Goal: Browse casually: Explore the website without a specific task or goal

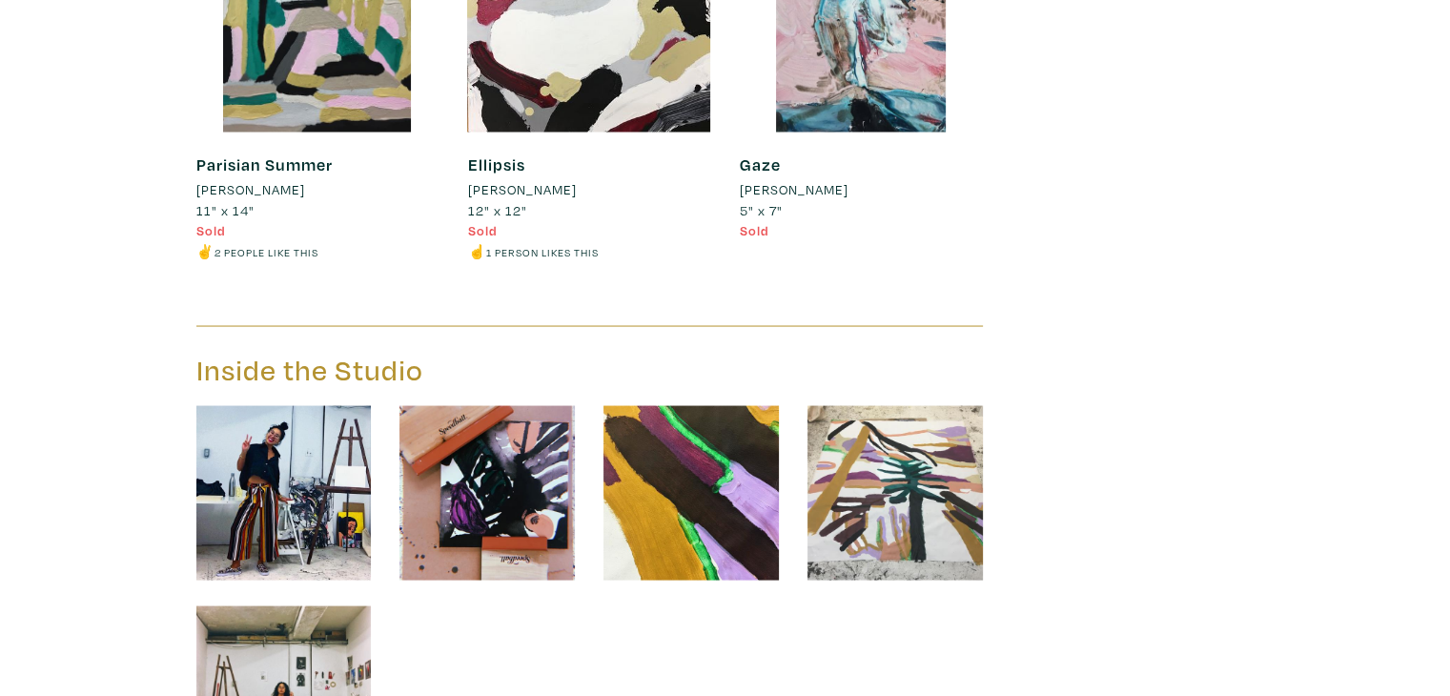
scroll to position [3815, 0]
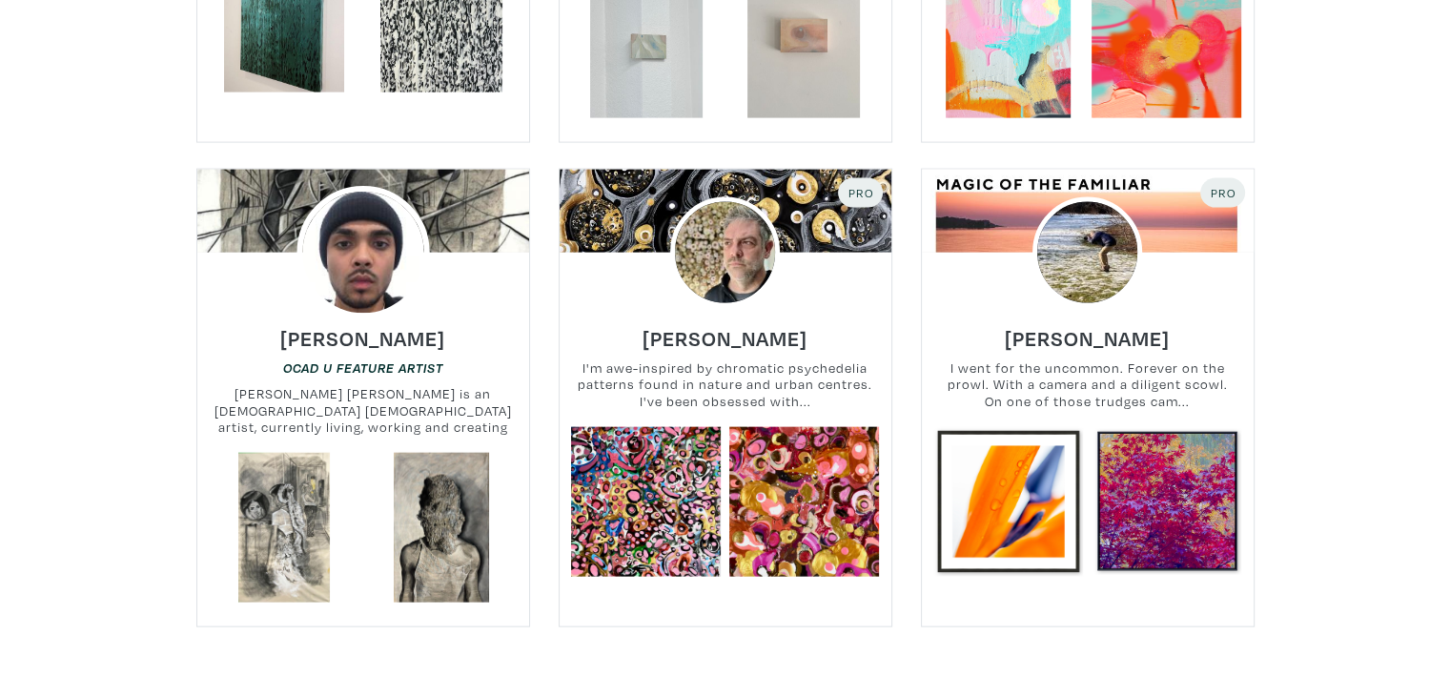
scroll to position [4196, 0]
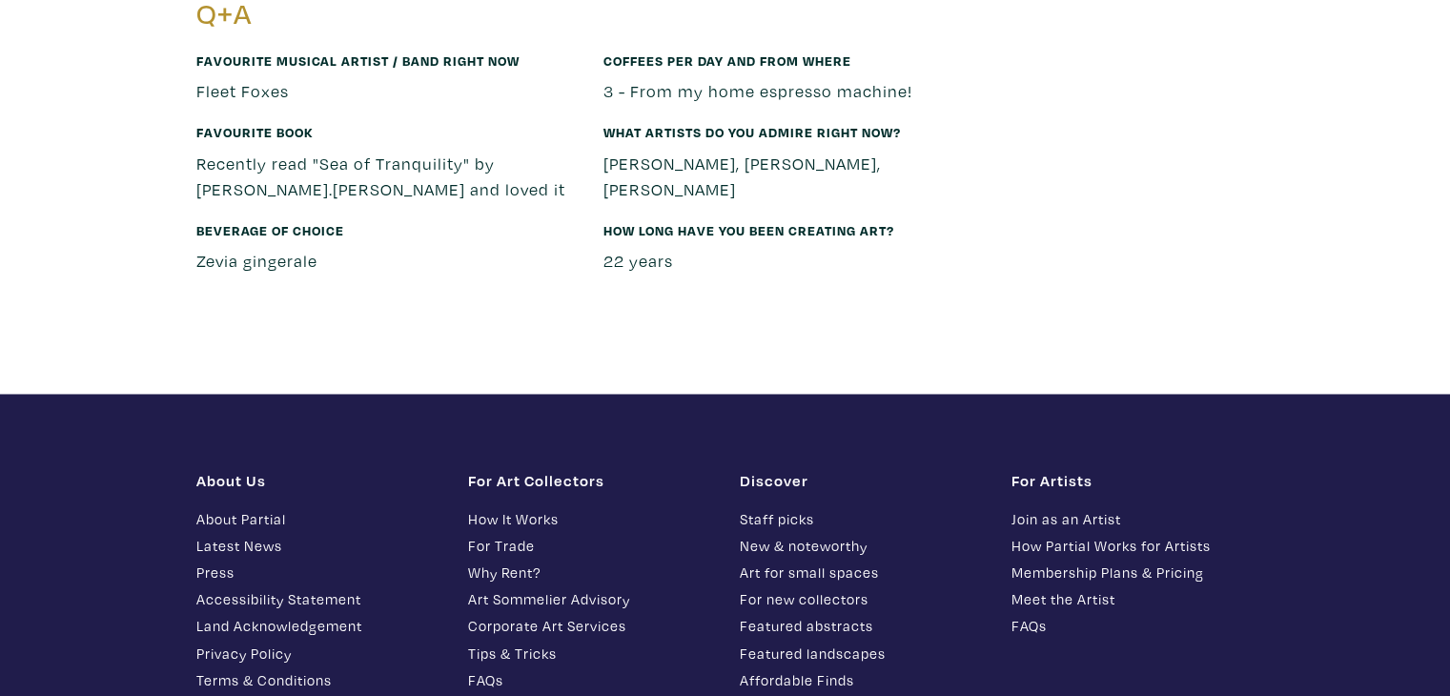
scroll to position [2794, 0]
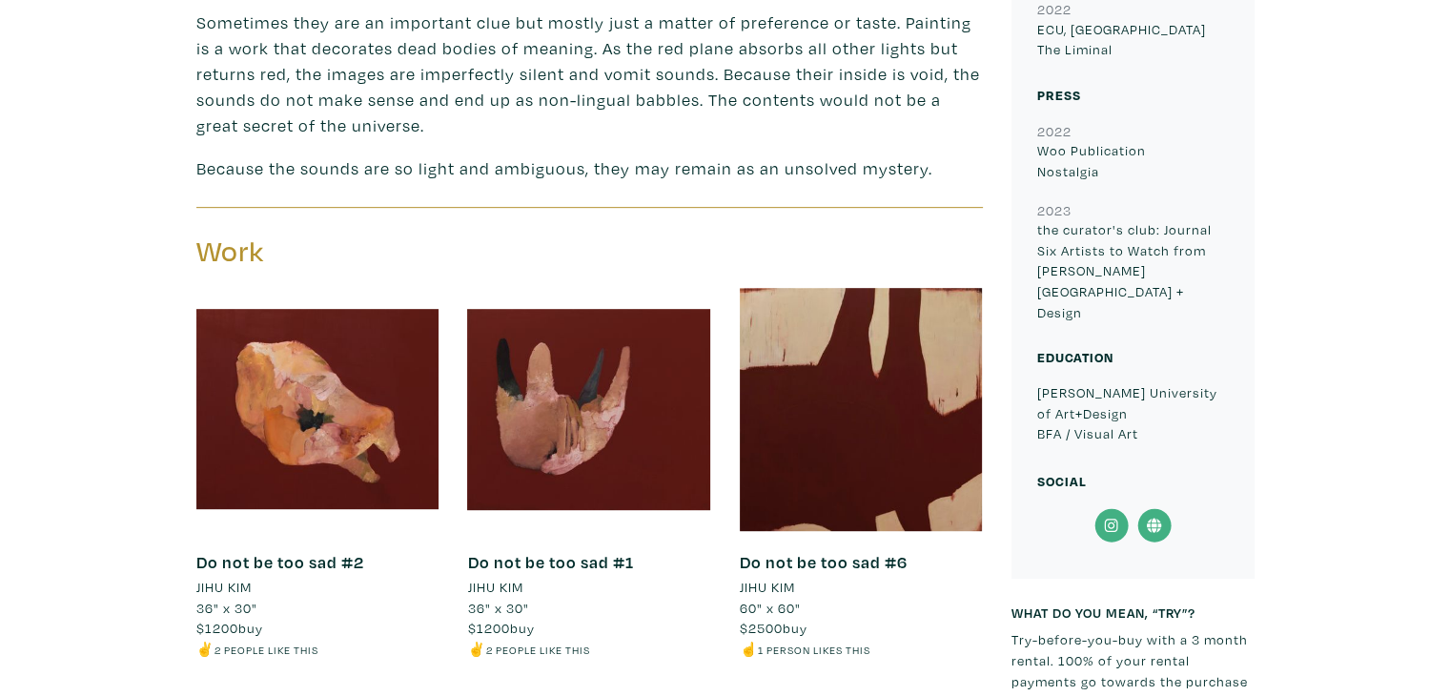
scroll to position [858, 0]
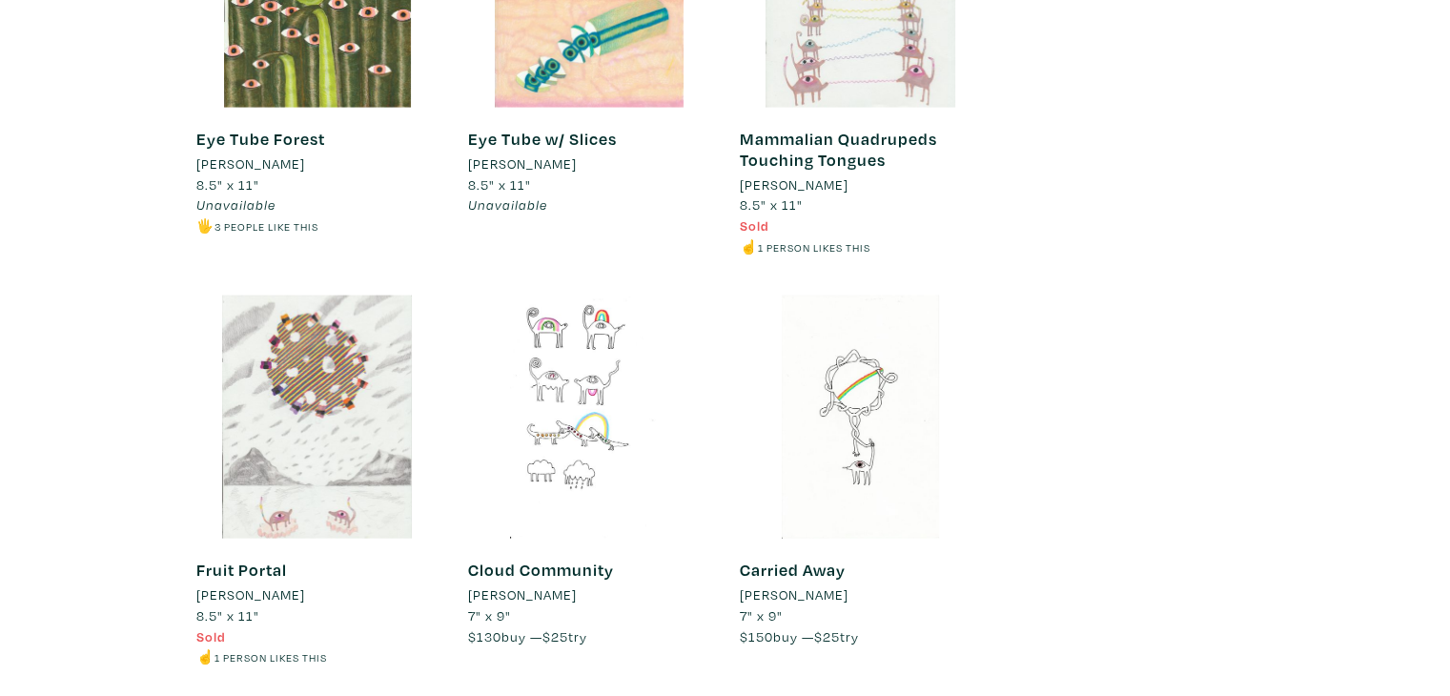
scroll to position [4291, 0]
